Goal: Find specific page/section: Find specific page/section

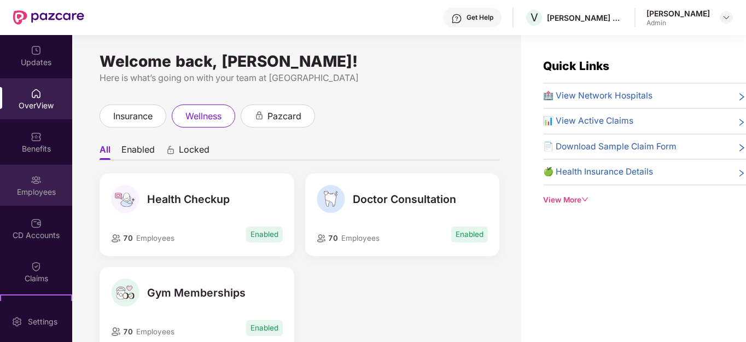
click at [40, 189] on div "Employees" at bounding box center [36, 192] width 72 height 11
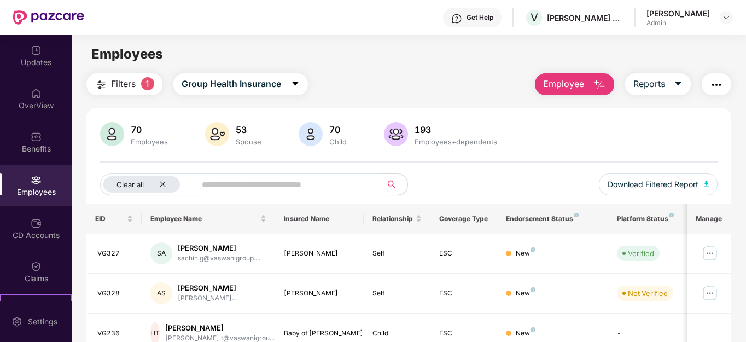
click at [233, 188] on input "text" at bounding box center [284, 184] width 165 height 16
click at [162, 187] on icon "close" at bounding box center [162, 184] width 7 height 7
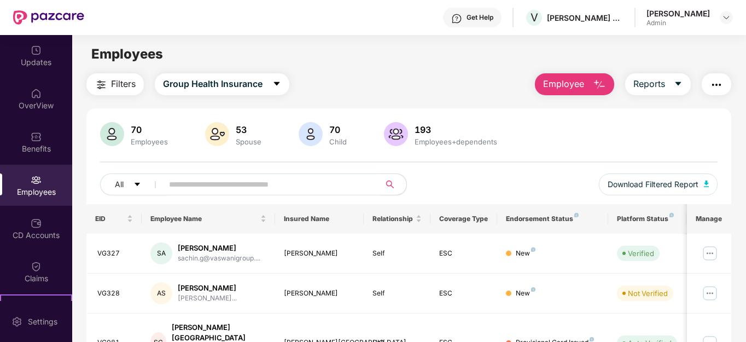
click at [198, 181] on input "text" at bounding box center [267, 184] width 196 height 16
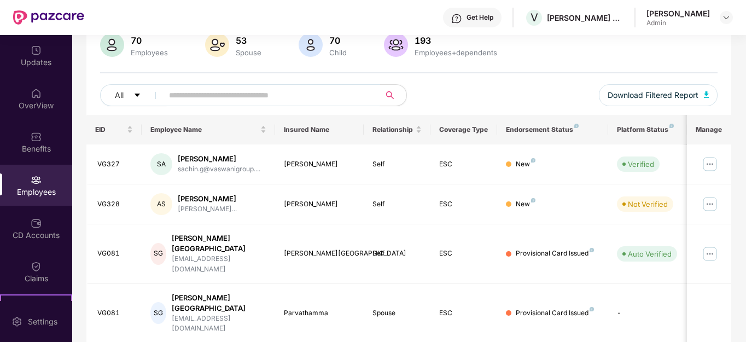
scroll to position [164, 0]
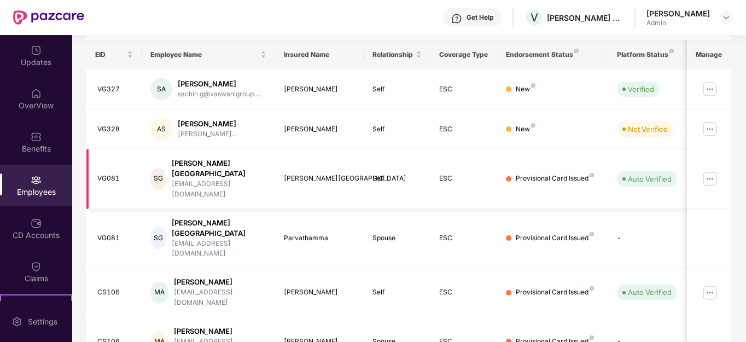
click at [714, 170] on img at bounding box center [711, 179] width 18 height 18
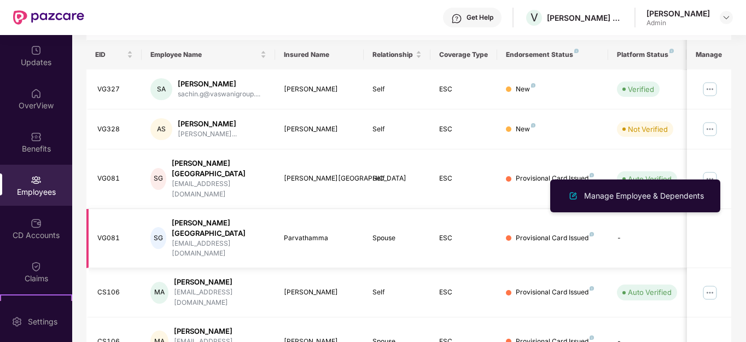
click at [214, 239] on div "hrd5@vaswanigroup.com" at bounding box center [219, 249] width 95 height 21
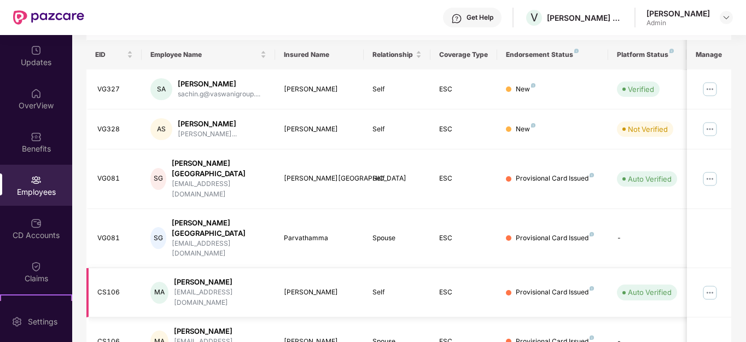
click at [711, 284] on img at bounding box center [711, 293] width 18 height 18
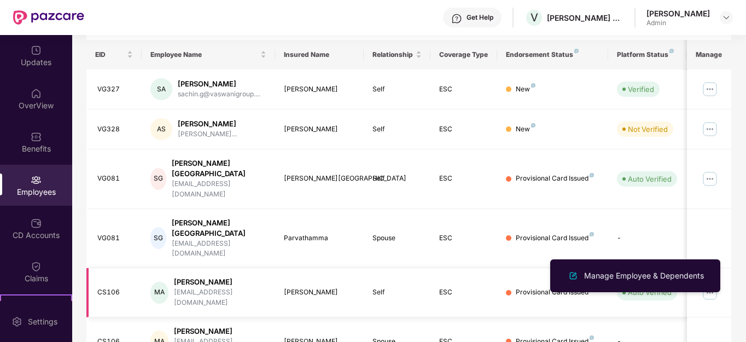
click at [273, 268] on td "MA M Ashwini hrd@vaswanigroup.com" at bounding box center [209, 292] width 134 height 49
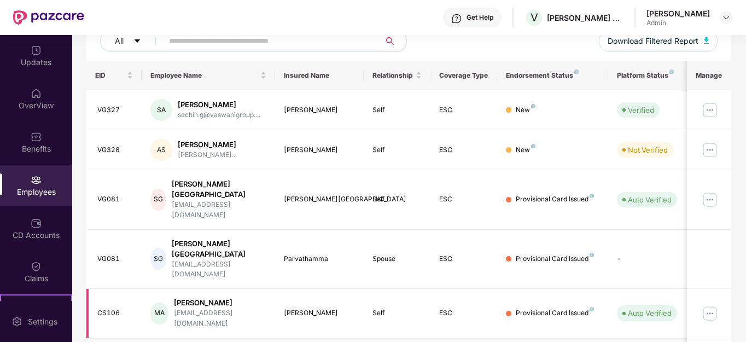
scroll to position [0, 0]
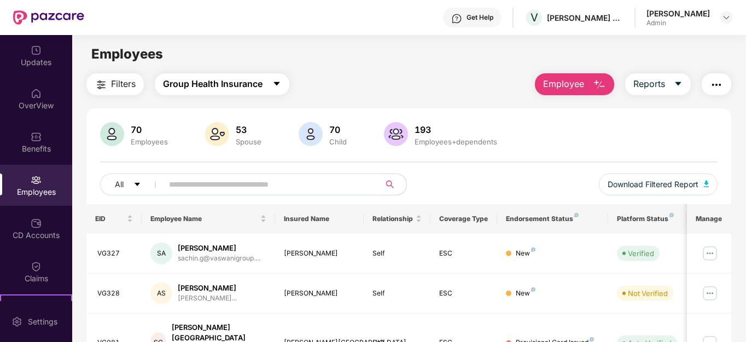
click at [275, 89] on span "caret-down" at bounding box center [277, 84] width 9 height 10
